Goal: Information Seeking & Learning: Learn about a topic

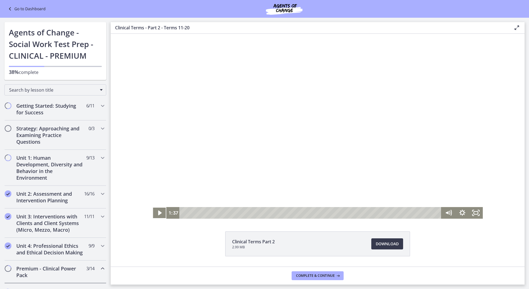
scroll to position [271, 0]
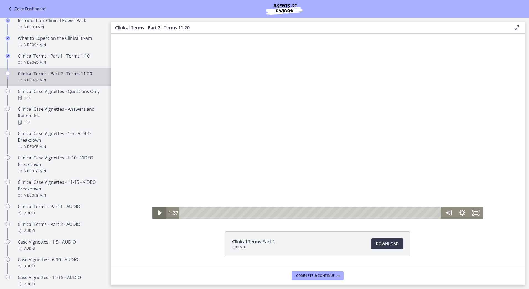
click at [160, 215] on icon "Play Video" at bounding box center [160, 213] width 14 height 12
click at [155, 211] on icon "Pause" at bounding box center [159, 213] width 17 height 14
click at [155, 210] on icon "Play Video" at bounding box center [160, 213] width 14 height 12
click at [157, 213] on icon "Pause" at bounding box center [159, 212] width 4 height 5
click at [158, 213] on icon "Play Video" at bounding box center [160, 212] width 4 height 5
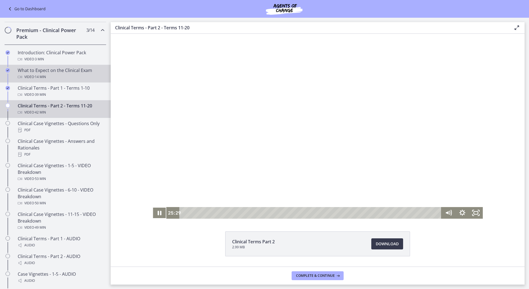
scroll to position [185, 0]
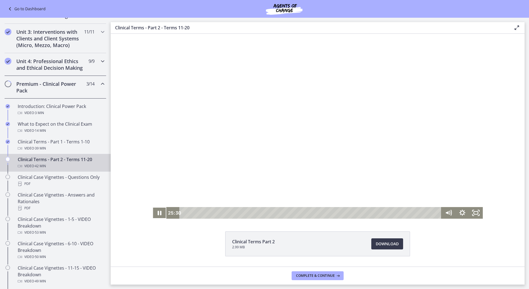
click at [82, 72] on div "Unit 4: Professional Ethics and Ethical Decision Making 9 / 9 Completed" at bounding box center [55, 64] width 102 height 23
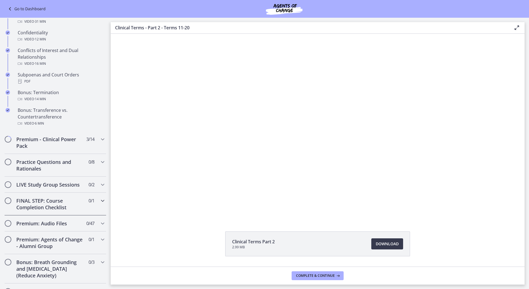
scroll to position [304, 0]
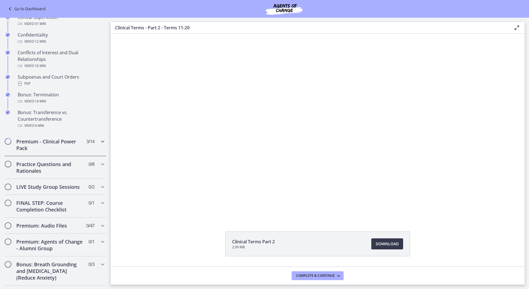
click at [68, 151] on h2 "Premium - Clinical Power Pack" at bounding box center [50, 144] width 68 height 13
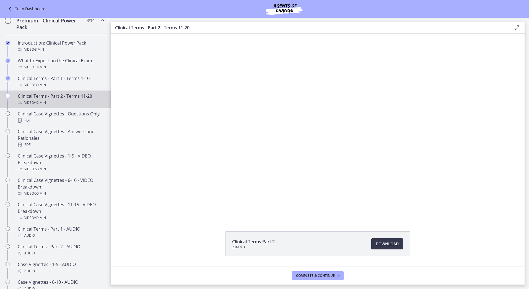
scroll to position [249, 0]
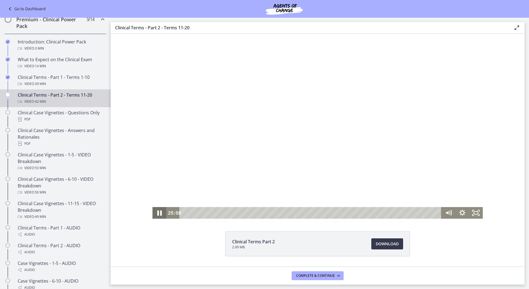
click at [159, 213] on icon "Pause" at bounding box center [159, 212] width 4 height 5
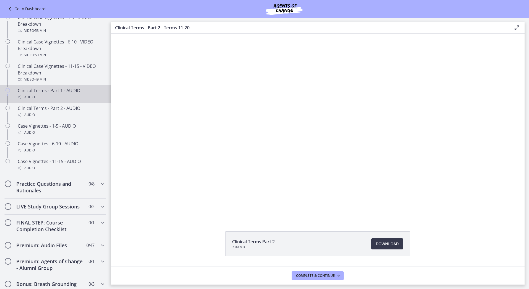
scroll to position [415, 0]
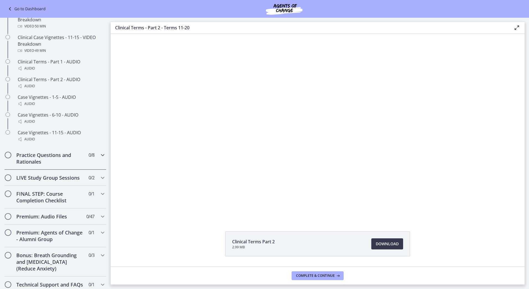
click at [70, 165] on h2 "Practice Questions and Rationales" at bounding box center [50, 158] width 68 height 13
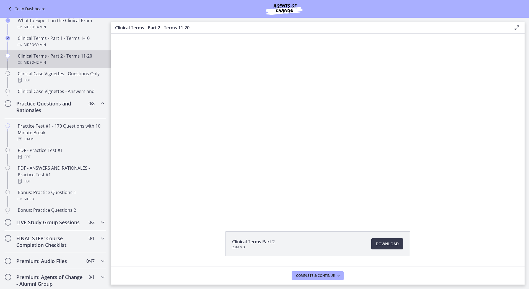
scroll to position [279, 0]
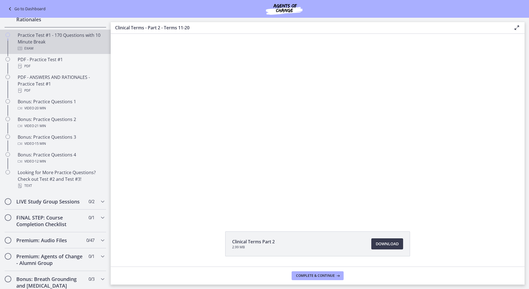
click at [33, 45] on div "Practice Test #1 - 170 Questions with 10 Minute Break Exam" at bounding box center [61, 42] width 86 height 20
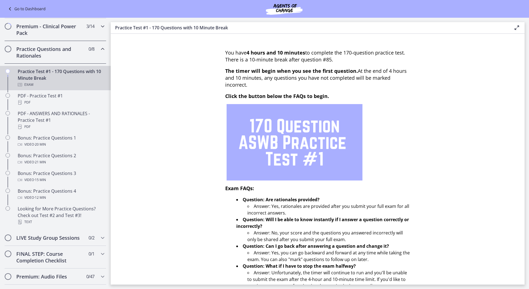
scroll to position [168, 0]
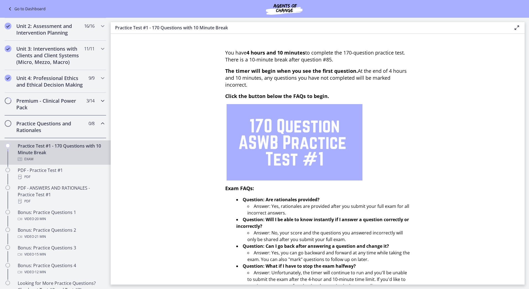
click at [61, 108] on h2 "Premium - Clinical Power Pack" at bounding box center [50, 103] width 68 height 13
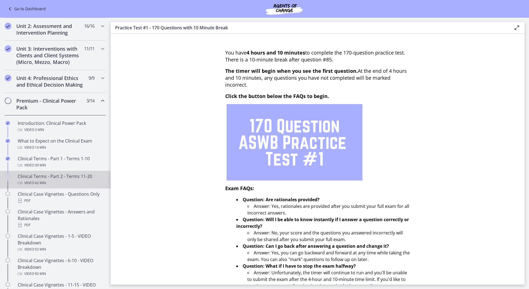
click at [72, 185] on div "Clinical Terms - Part 2 - Terms 11-20 Video · 42 min" at bounding box center [61, 179] width 86 height 13
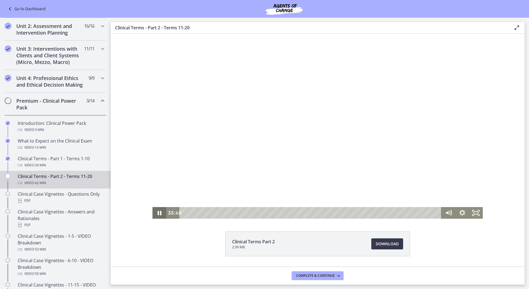
click at [159, 211] on icon "Pause" at bounding box center [160, 213] width 14 height 12
click at [158, 210] on icon "Play Video" at bounding box center [160, 213] width 17 height 14
click at [157, 212] on icon "Pause" at bounding box center [160, 213] width 14 height 12
